Goal: Check status: Check status

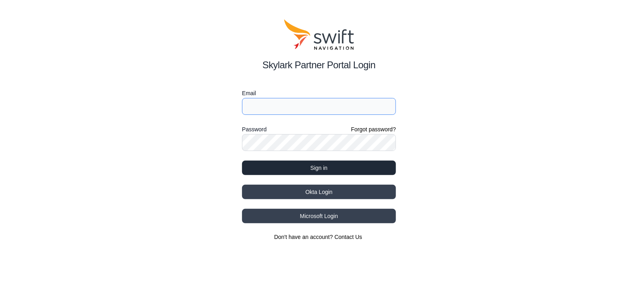
type input "[EMAIL_ADDRESS][PERSON_NAME][DOMAIN_NAME]"
click at [312, 167] on button "Sign in" at bounding box center [319, 167] width 154 height 14
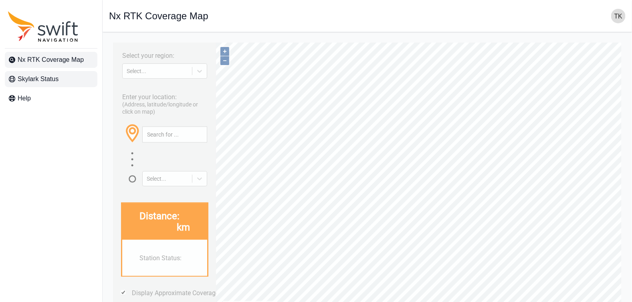
click at [48, 76] on span "Skylark Status" at bounding box center [38, 79] width 41 height 10
